Goal: Task Accomplishment & Management: Use online tool/utility

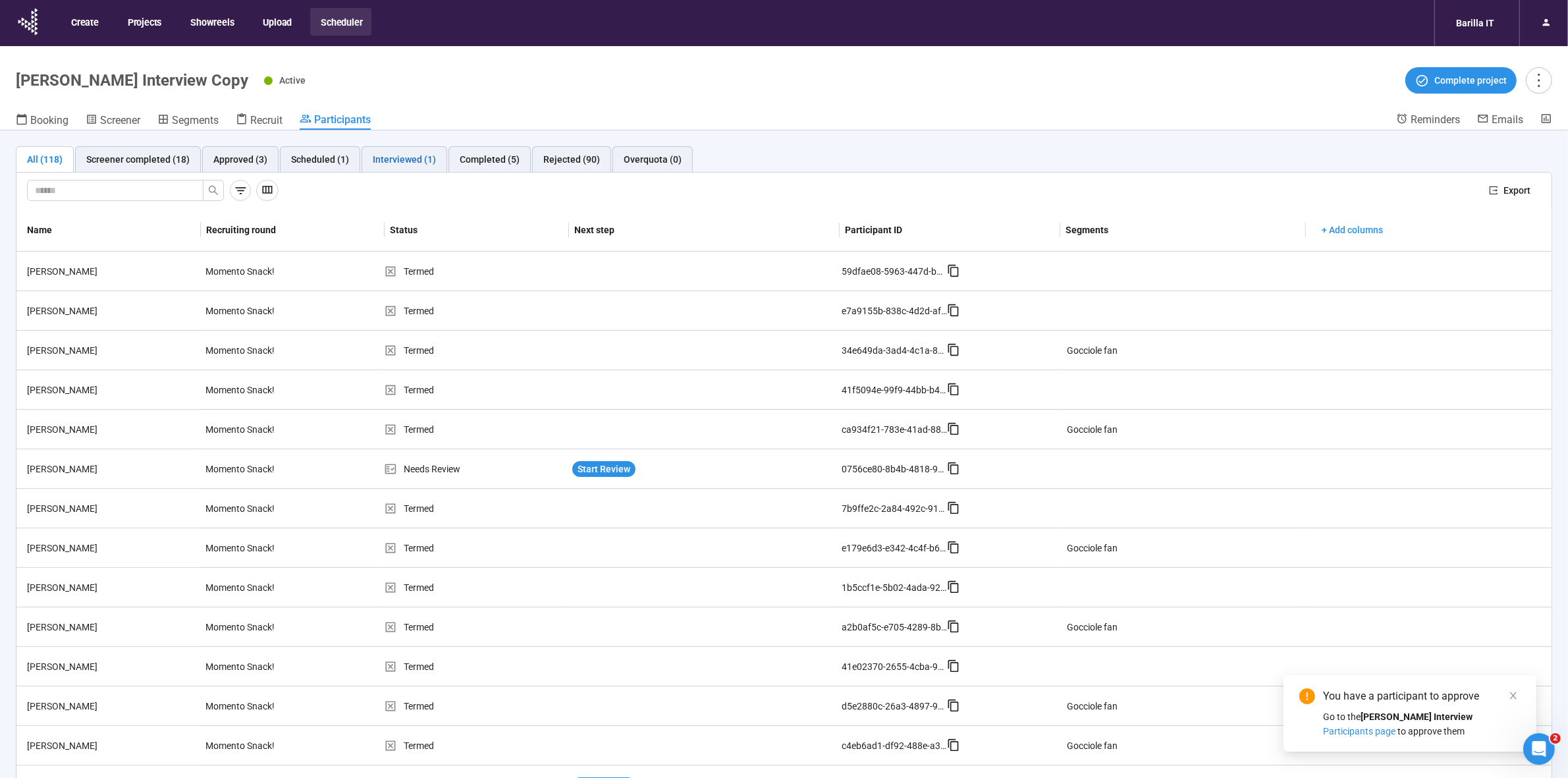
click at [402, 156] on div "Interviewed (1)" at bounding box center [404, 159] width 63 height 14
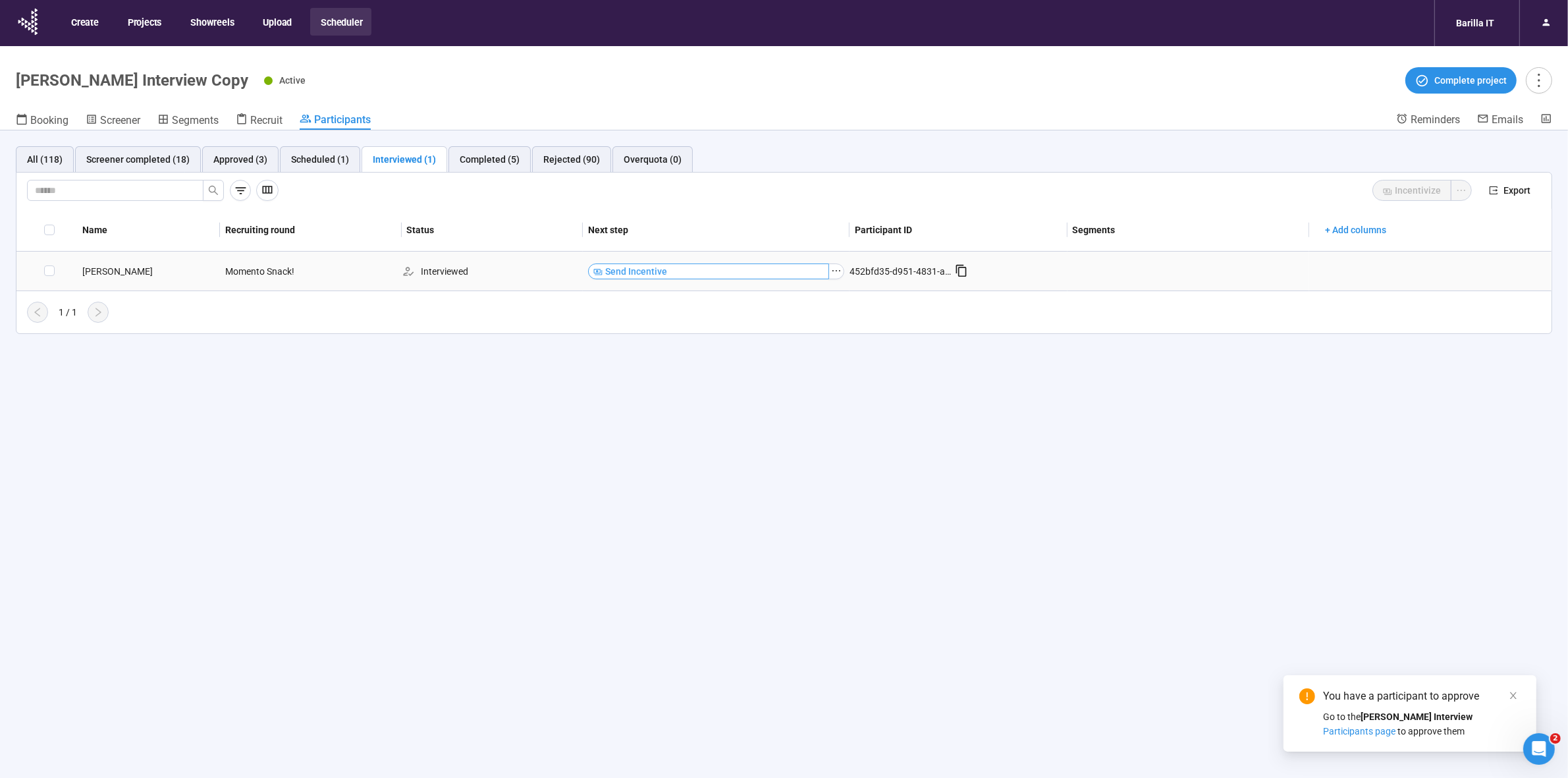
click at [662, 273] on span "Send Incentive" at bounding box center [635, 271] width 62 height 14
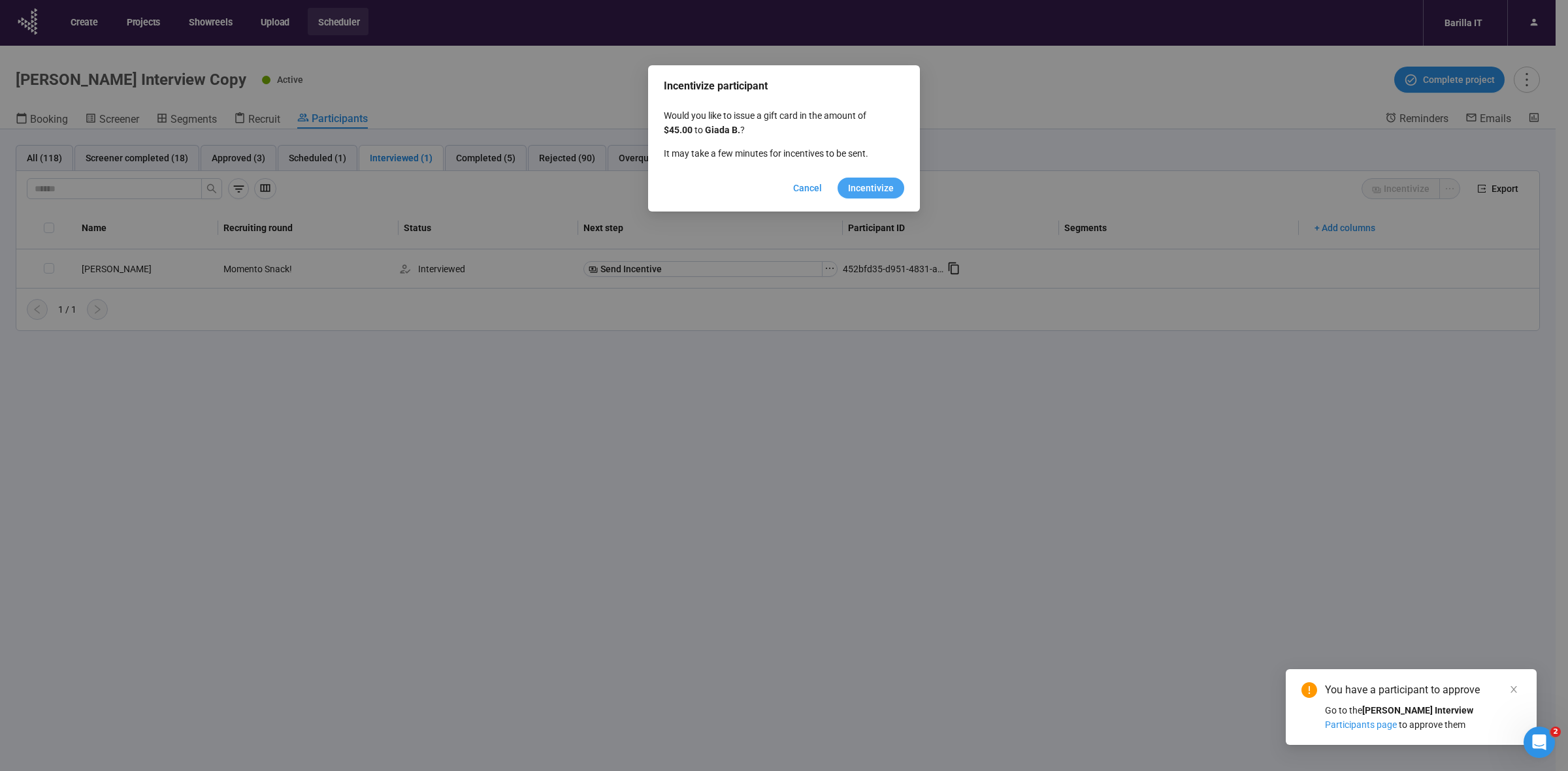
click at [858, 189] on span "Incentivize" at bounding box center [870, 188] width 46 height 14
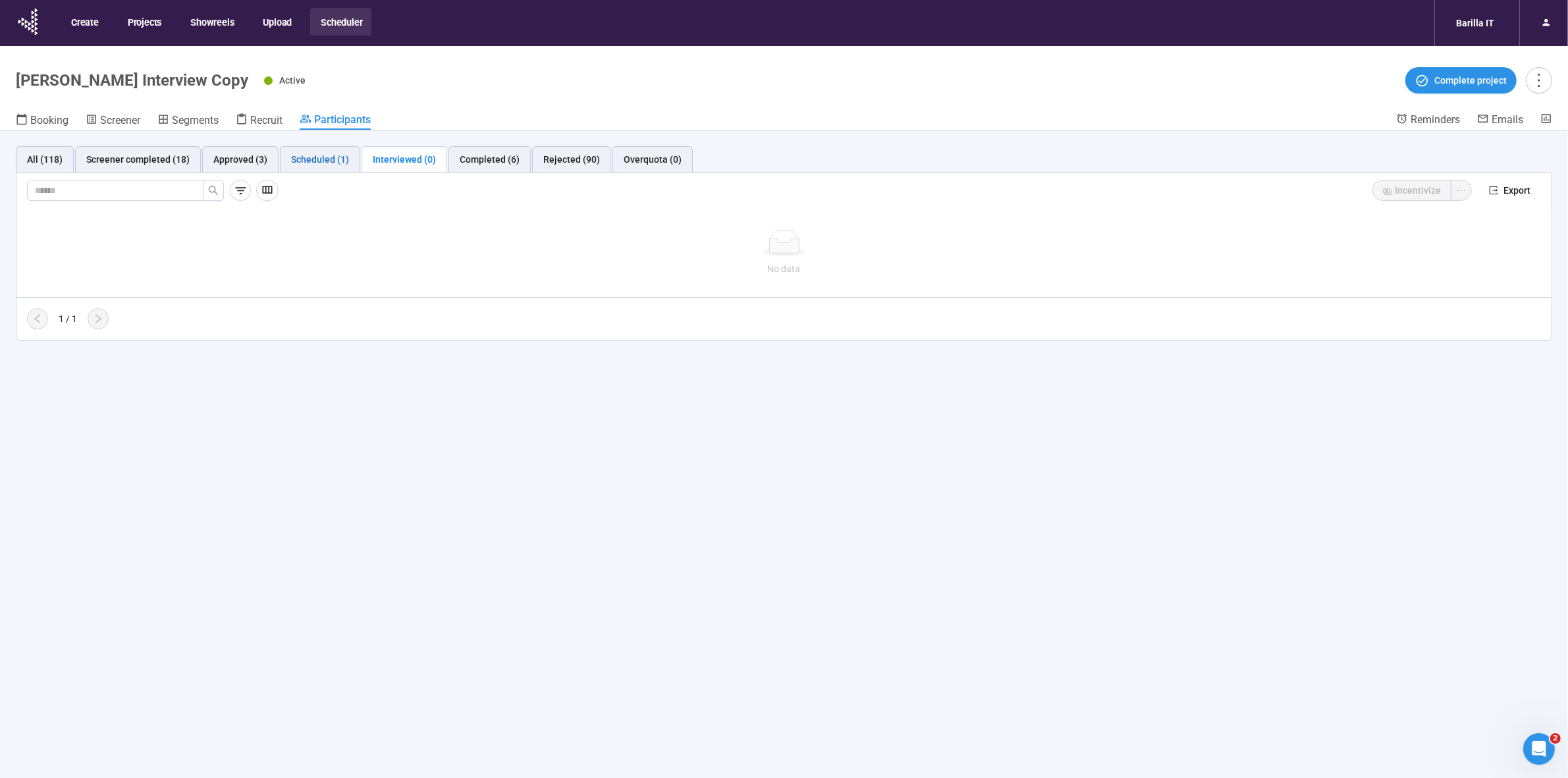
click at [294, 161] on div "Scheduled (1)" at bounding box center [320, 159] width 58 height 14
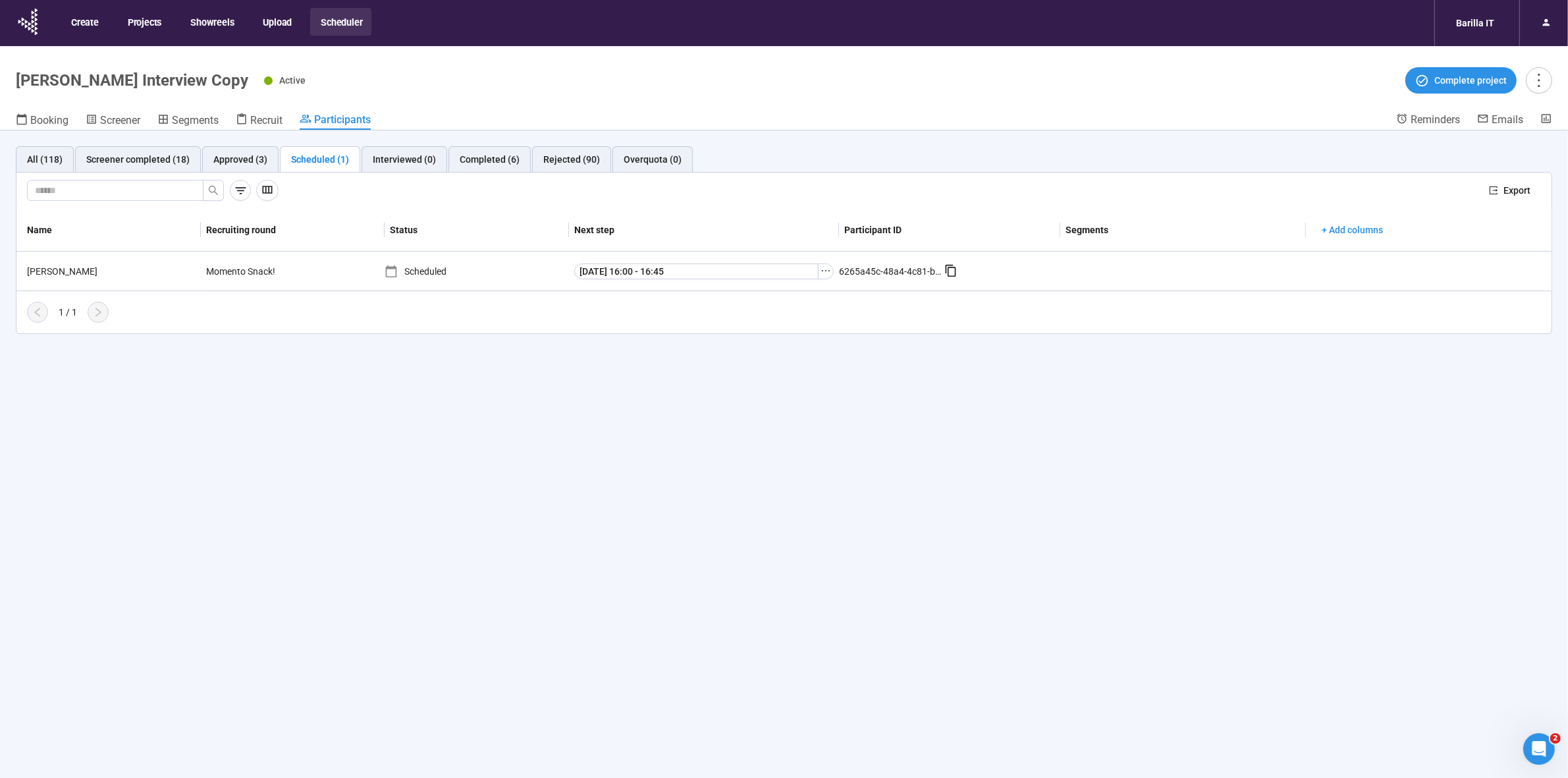
click at [451, 488] on div "All (118) Screener completed (18) Approved (3) Scheduled (1) Interviewed (0) Co…" at bounding box center [784, 477] width 1568 height 694
click at [466, 159] on div "Completed (6)" at bounding box center [490, 159] width 60 height 14
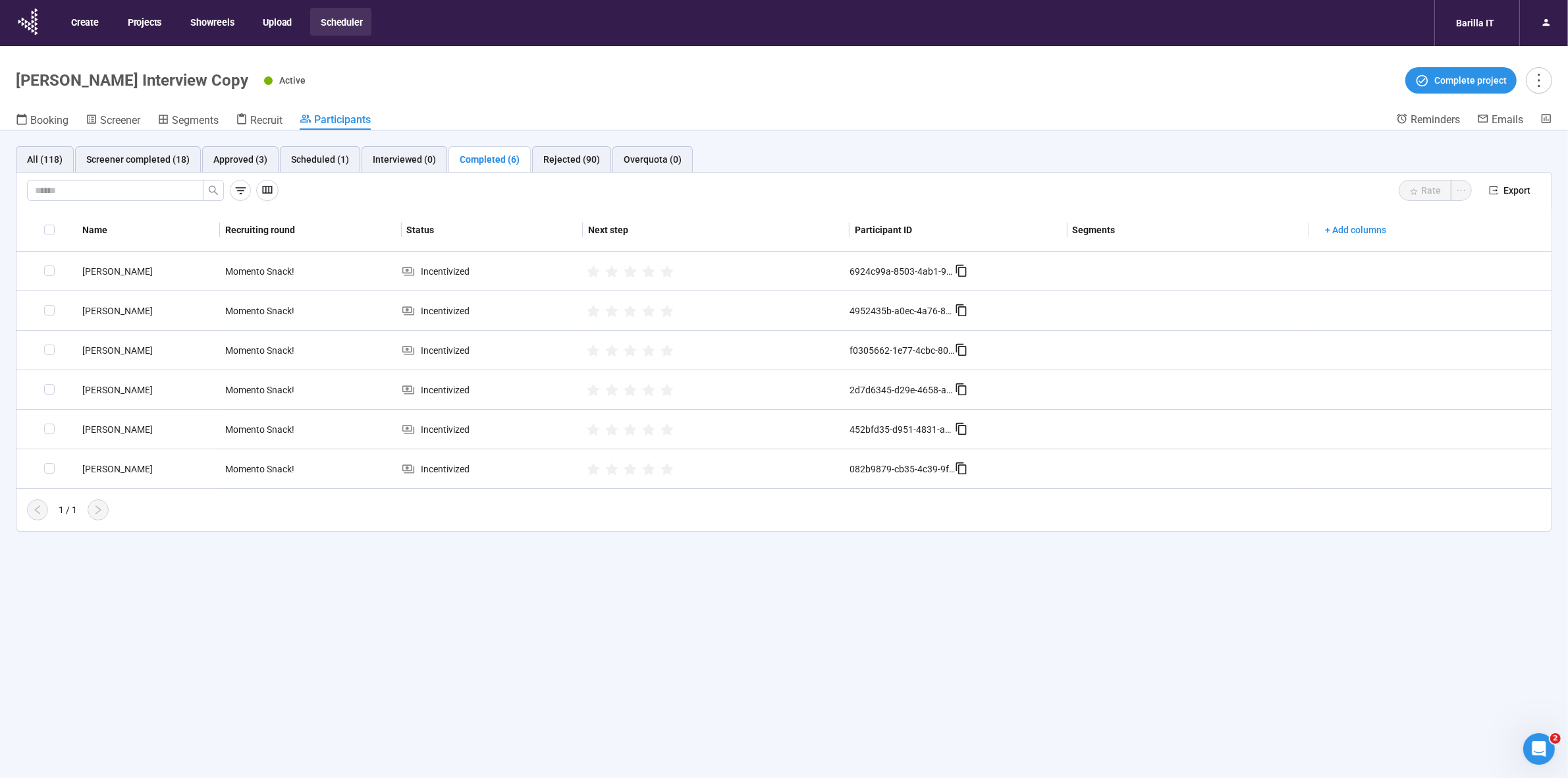
click at [488, 661] on div "All (118) Screener completed (18) Approved (3) Scheduled (1) Interviewed (0) Co…" at bounding box center [784, 477] width 1568 height 694
click at [119, 150] on div "Screener completed (18)" at bounding box center [138, 159] width 126 height 26
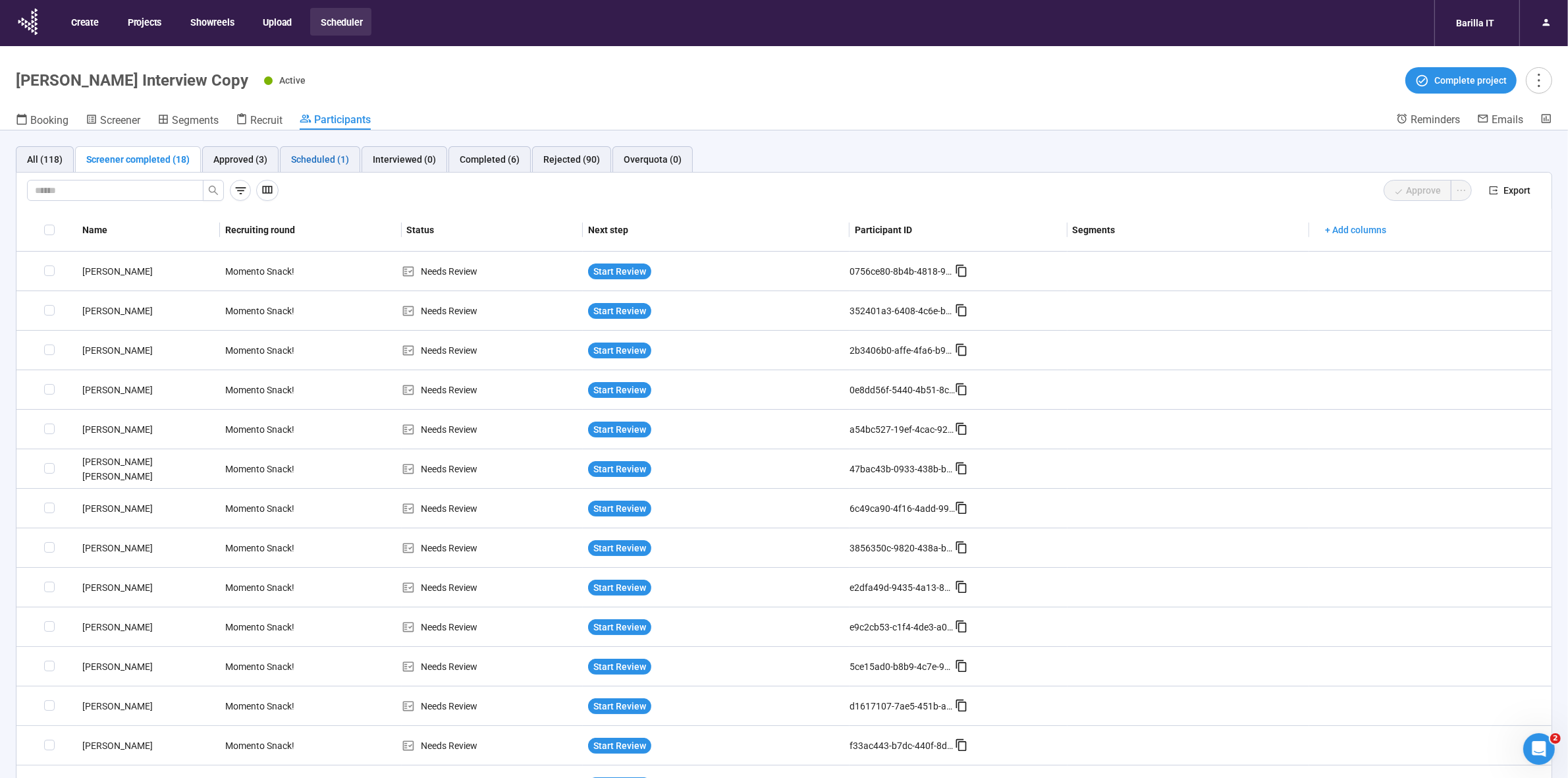
click at [329, 166] on div "Scheduled (1)" at bounding box center [320, 159] width 58 height 14
